Goal: Find specific page/section: Find specific page/section

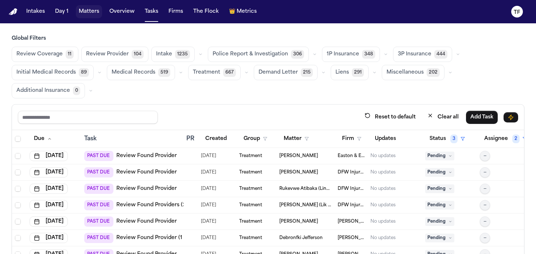
click at [84, 7] on button "Matters" at bounding box center [89, 11] width 26 height 13
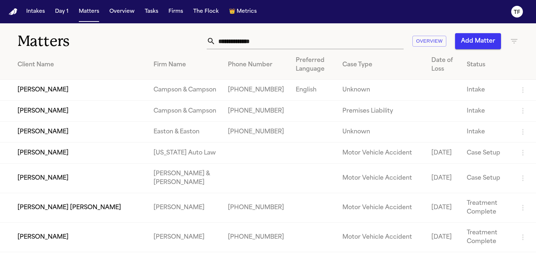
click at [231, 40] on input "text" at bounding box center [310, 41] width 188 height 16
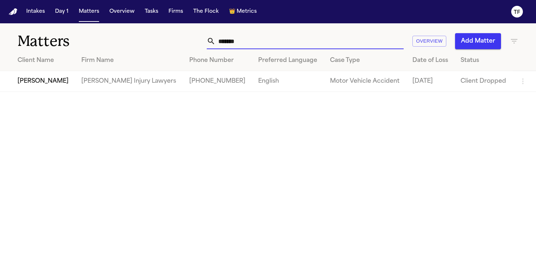
type input "******"
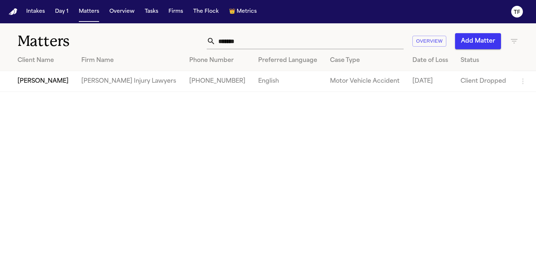
click at [164, 85] on td "[PERSON_NAME] Injury Lawyers" at bounding box center [129, 81] width 108 height 21
click at [138, 81] on td "[PERSON_NAME] Injury Lawyers" at bounding box center [129, 81] width 108 height 21
click at [31, 82] on td "[PERSON_NAME]" at bounding box center [37, 81] width 75 height 21
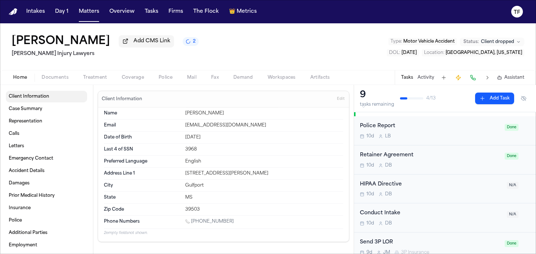
click at [43, 100] on span "Client Information" at bounding box center [29, 97] width 40 height 6
click at [66, 78] on span "Documents" at bounding box center [55, 78] width 27 height 6
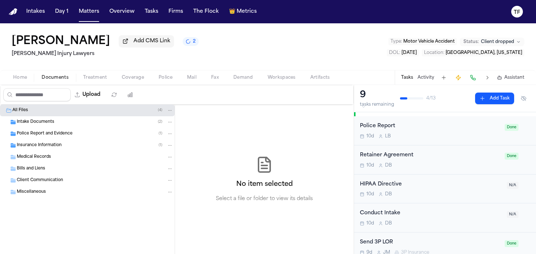
click at [40, 123] on span "Intake Documents" at bounding box center [36, 122] width 38 height 6
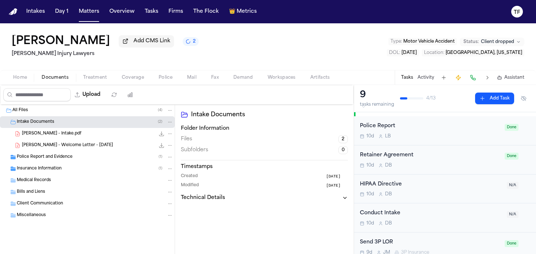
click at [40, 123] on span "Intake Documents" at bounding box center [36, 122] width 38 height 6
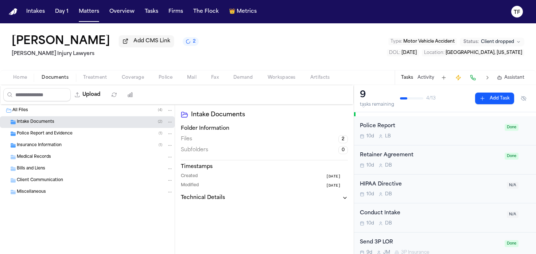
click at [40, 131] on div "Police Report and Evidence ( 1 )" at bounding box center [87, 134] width 175 height 12
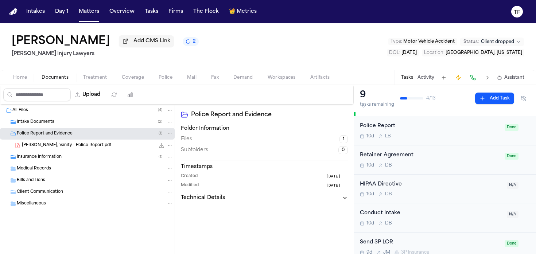
click at [46, 162] on div "Insurance Information ( 1 )" at bounding box center [87, 157] width 175 height 12
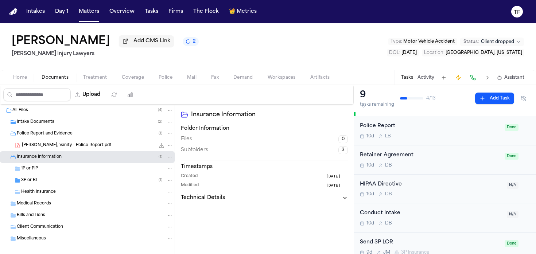
click at [32, 184] on span "3P or BI" at bounding box center [29, 181] width 16 height 6
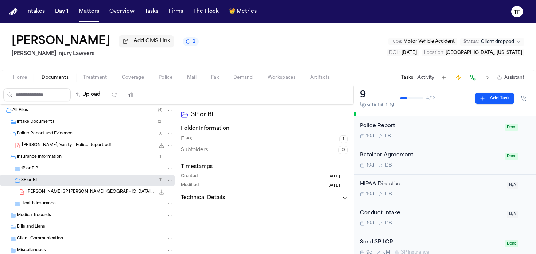
click at [61, 149] on span "[PERSON_NAME], Vanity - Police Report.pdf" at bounding box center [66, 146] width 89 height 6
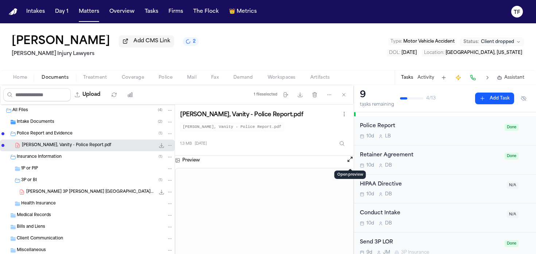
click at [348, 160] on button "Open preview" at bounding box center [349, 159] width 7 height 7
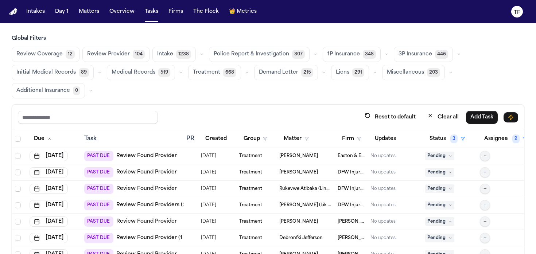
click at [104, 15] on div "Intakes Day 1 Matters Overview Tasks Firms The Flock 👑 Metrics" at bounding box center [141, 11] width 236 height 13
click at [97, 14] on button "Matters" at bounding box center [89, 11] width 26 height 13
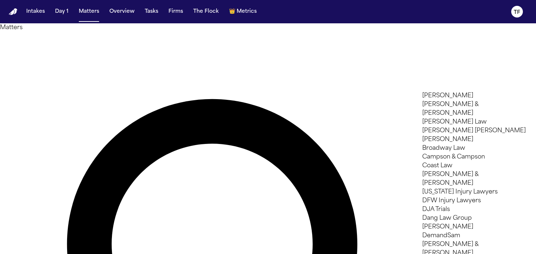
type input "*"
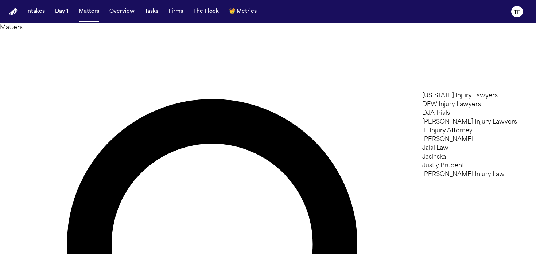
click at [455, 144] on li "[PERSON_NAME]" at bounding box center [474, 139] width 104 height 9
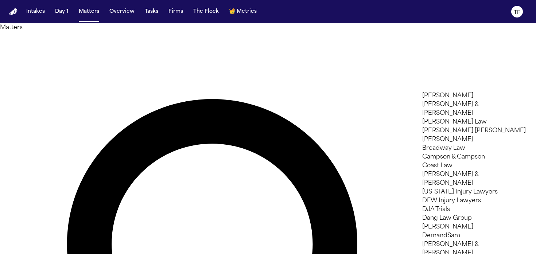
scroll to position [256, 0]
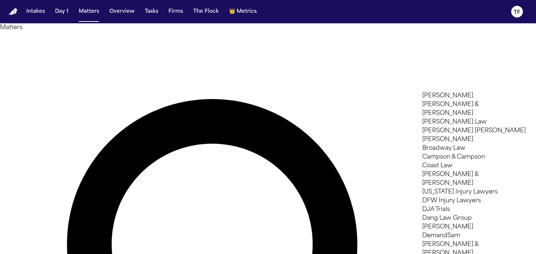
click at [163, 254] on div at bounding box center [268, 254] width 536 height 0
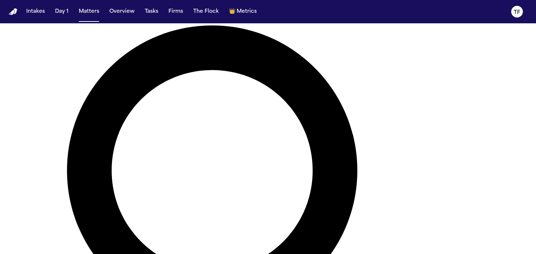
scroll to position [0, 0]
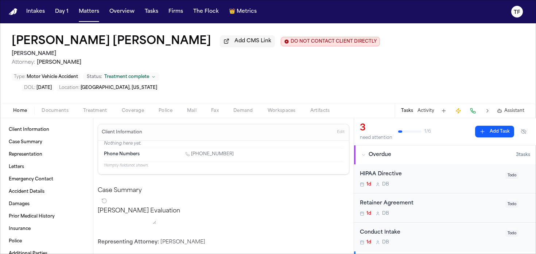
click at [99, 108] on span "Treatment" at bounding box center [95, 111] width 24 height 6
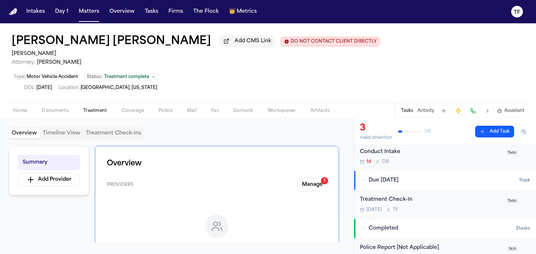
scroll to position [99, 0]
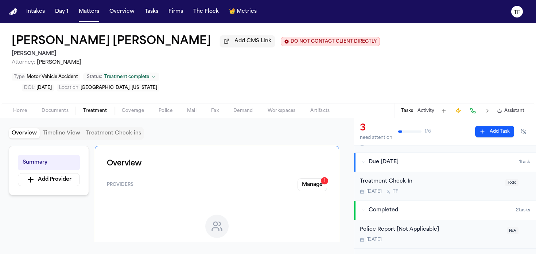
click at [8, 106] on button "Home" at bounding box center [20, 110] width 28 height 9
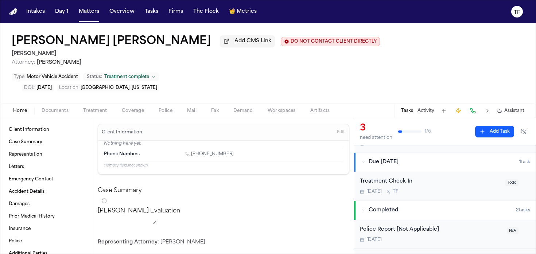
click at [50, 94] on div "Larry J. Mike Add CMS Link DO NOT CONTACT CLIENT DIRECTLY DO NOT CONTACT J. Ale…" at bounding box center [268, 70] width 536 height 95
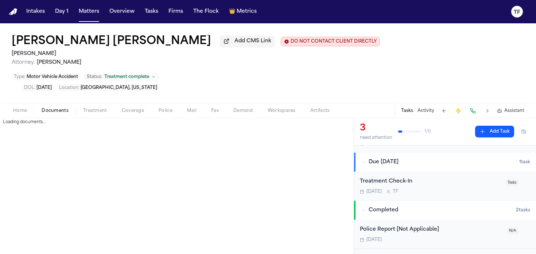
click at [51, 115] on span "button" at bounding box center [55, 115] width 36 height 1
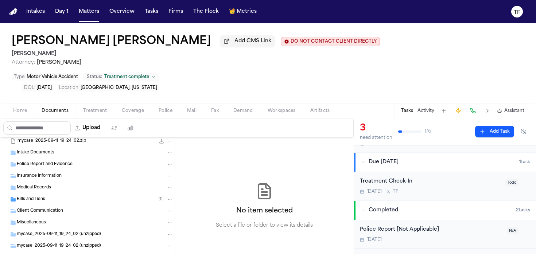
scroll to position [40, 0]
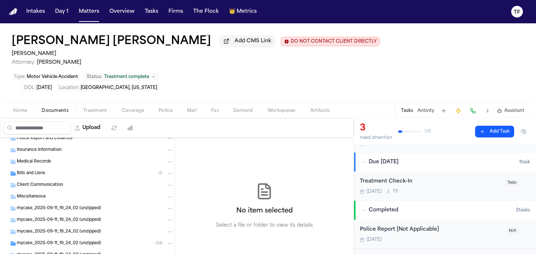
click at [54, 170] on div "Bills and Liens ( 1 )" at bounding box center [95, 173] width 156 height 7
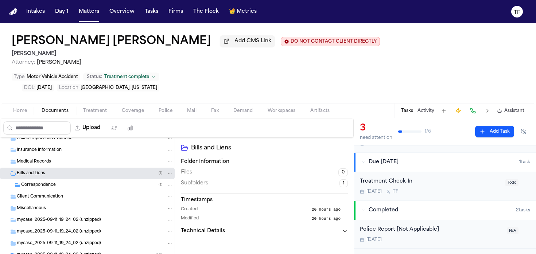
click at [49, 191] on div "Client Communication" at bounding box center [87, 197] width 175 height 12
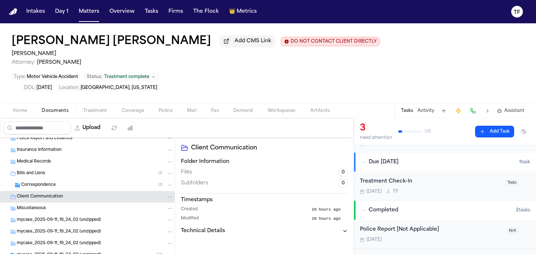
click at [50, 179] on div "Correspondence ( 1 )" at bounding box center [87, 185] width 175 height 12
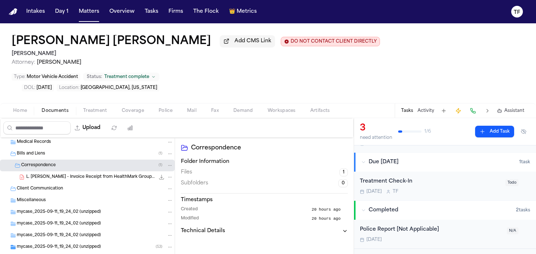
scroll to position [0, 0]
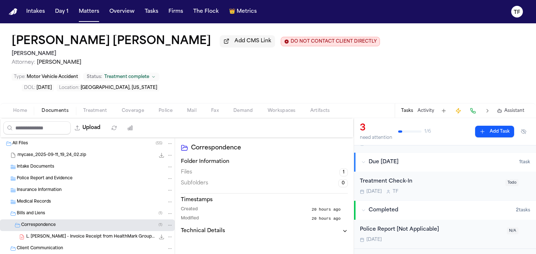
click at [17, 108] on span "Home" at bounding box center [20, 111] width 14 height 6
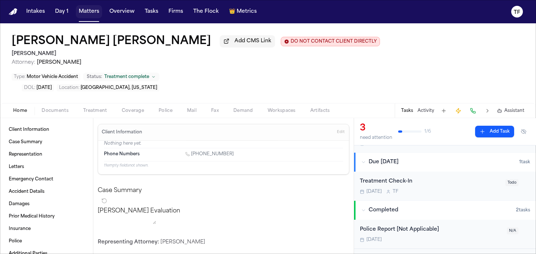
click at [79, 14] on button "Matters" at bounding box center [89, 11] width 26 height 13
